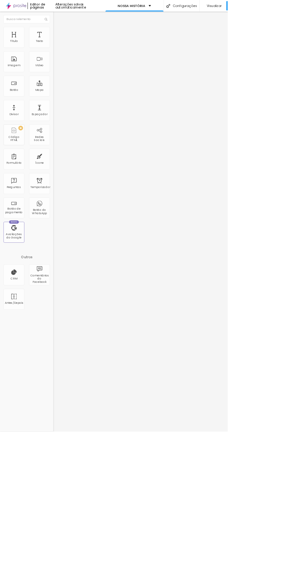
click at [18, 54] on font "Título" at bounding box center [18, 53] width 10 height 5
click at [22, 397] on font "Antes/Depois" at bounding box center [18, 396] width 25 height 5
click at [52, 213] on font "Ícone" at bounding box center [52, 213] width 11 height 5
click at [21, 85] on font "Imagem" at bounding box center [18, 85] width 16 height 5
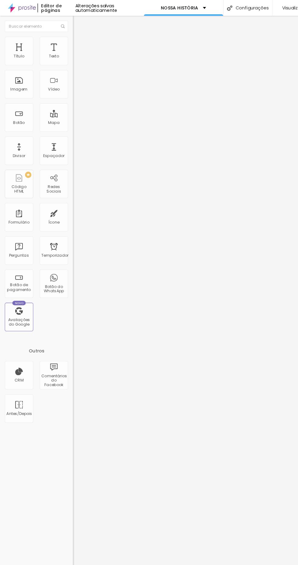
click at [75, 42] on font "Estilo" at bounding box center [79, 39] width 9 height 5
click at [75, 45] on font "Avançado" at bounding box center [85, 45] width 20 height 5
click at [70, 35] on img at bounding box center [72, 31] width 5 height 5
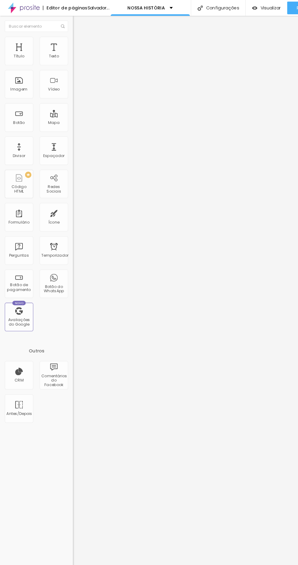
click at [103, 51] on img at bounding box center [105, 49] width 4 height 4
click at [74, 52] on font "Trocar imagem" at bounding box center [88, 49] width 29 height 5
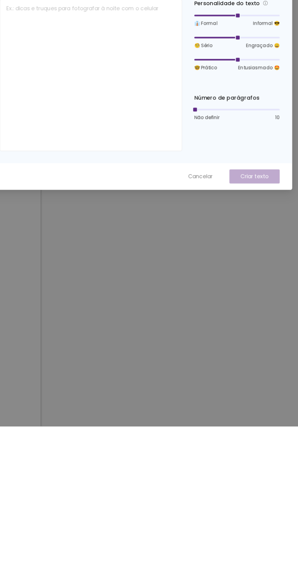
click at [185, 565] on div "Criar texto com IA Sobre o que deseja escrever? Personalidade do texto 👔 Formal…" at bounding box center [149, 282] width 298 height 565
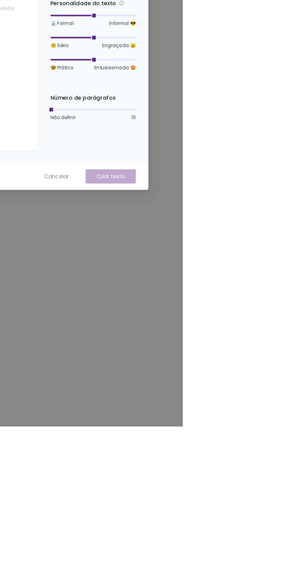
click at [264, 200] on icon "fechar" at bounding box center [261, 197] width 5 height 5
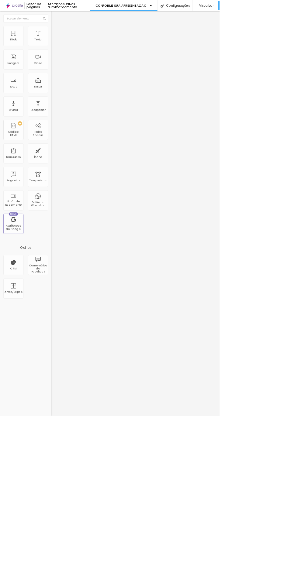
click at [70, 61] on div "Contato" at bounding box center [105, 56] width 70 height 10
click at [52, 54] on font "Texto" at bounding box center [52, 53] width 10 height 5
click at [200, 565] on html "Editor de páginas Alterações salvas automaticamente CONFORME SUA APRESENTAÇÃO C…" at bounding box center [149, 282] width 298 height 565
click at [51, 54] on font "Texto" at bounding box center [52, 53] width 10 height 5
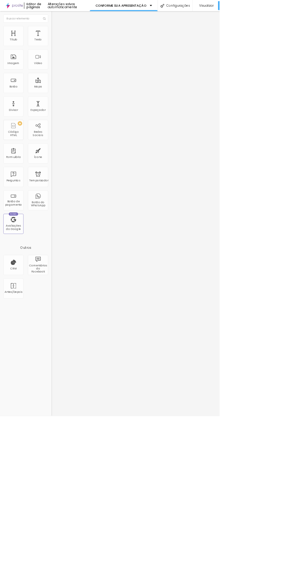
click at [253, 565] on html "Editor de páginas Alterações salvas automaticamente CONFORME SUA APRESENTAÇÃO C…" at bounding box center [149, 282] width 298 height 565
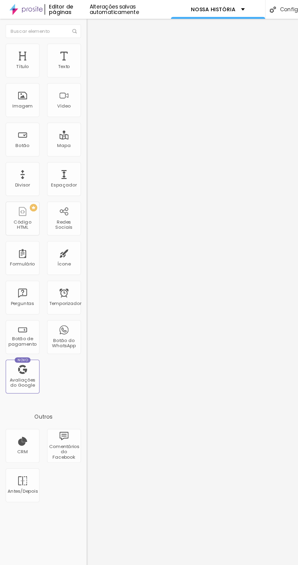
click at [24, 87] on font "Imagem" at bounding box center [18, 85] width 16 height 5
click at [22, 85] on font "Imagem" at bounding box center [18, 85] width 16 height 5
